Goal: Find contact information: Obtain details needed to contact an individual or organization

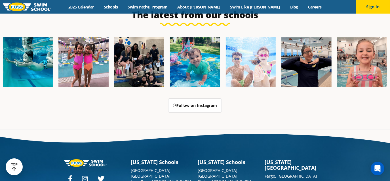
scroll to position [1433, 0]
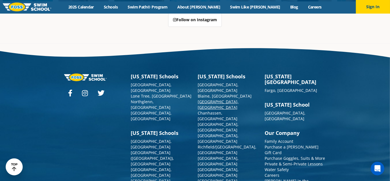
click at [209, 99] on link "[GEOGRAPHIC_DATA], [GEOGRAPHIC_DATA]" at bounding box center [218, 104] width 41 height 11
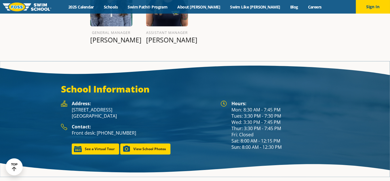
scroll to position [760, 0]
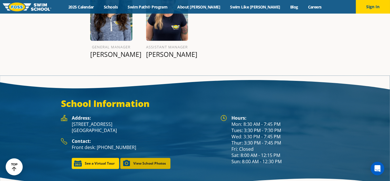
drag, startPoint x: 0, startPoint y: 0, endPoint x: 145, endPoint y: 145, distance: 205.5
click at [145, 145] on div "Address: 14150 Nicollet Avenue, Suite 6 Burnsville, MN 55337 Contact: Front des…" at bounding box center [137, 142] width 159 height 54
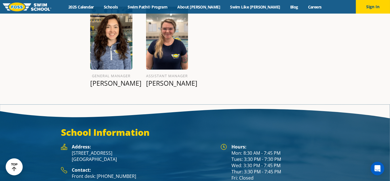
scroll to position [680, 0]
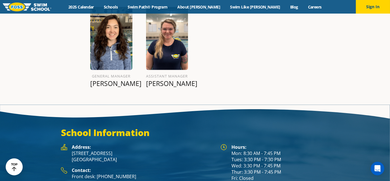
click at [175, 105] on section "School Information Hours: Mon: 8:30 AM - 7:45 PM Tues: 3:30 PM - 7:30 PM Wed: 3…" at bounding box center [195, 163] width 390 height 116
